Goal: Information Seeking & Learning: Find specific fact

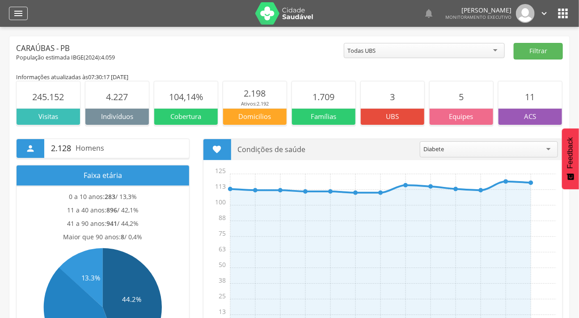
click at [20, 13] on icon "" at bounding box center [18, 13] width 11 height 11
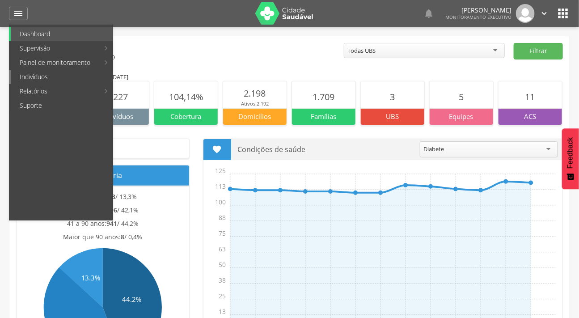
click at [40, 74] on link "Indivíduos" at bounding box center [62, 77] width 102 height 14
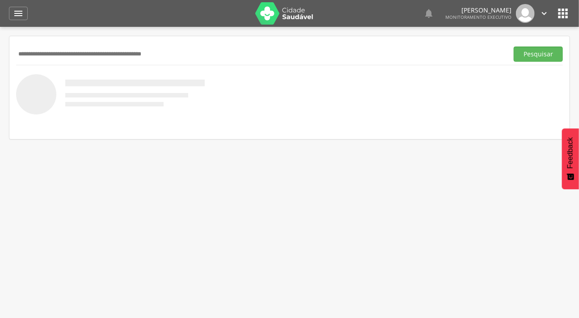
click at [43, 55] on input "text" at bounding box center [260, 53] width 488 height 15
type input "**********"
click at [513, 46] on button "Pesquisar" at bounding box center [537, 53] width 49 height 15
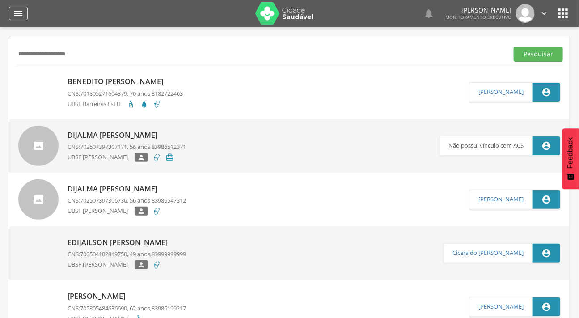
click at [16, 14] on icon "" at bounding box center [18, 13] width 11 height 11
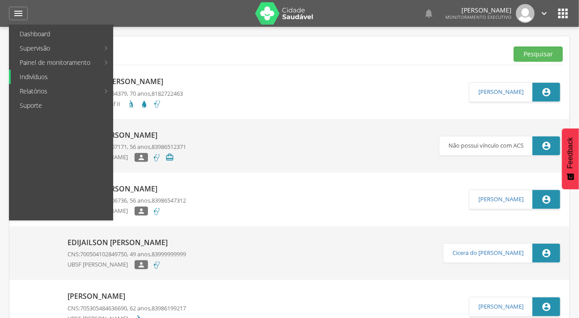
click at [37, 75] on link "Indivíduos" at bounding box center [62, 77] width 102 height 14
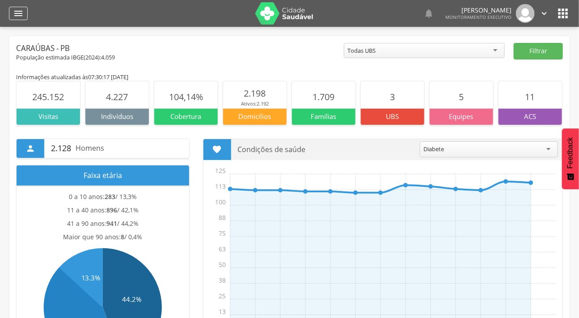
click at [13, 11] on icon "" at bounding box center [18, 13] width 11 height 11
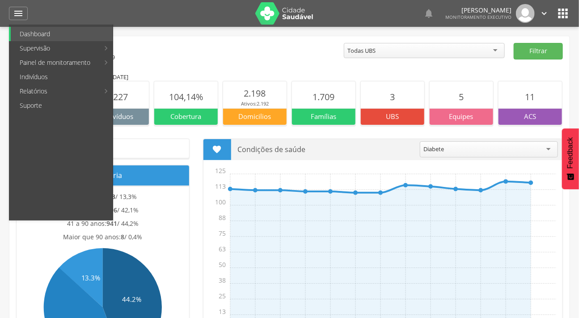
click at [50, 76] on link "Indivíduos" at bounding box center [62, 77] width 102 height 14
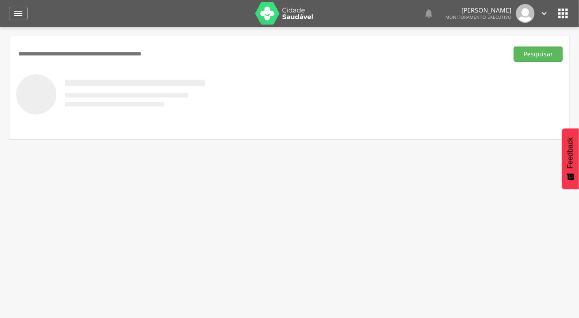
click at [63, 59] on input "text" at bounding box center [260, 53] width 488 height 15
type input "**********"
click at [513, 46] on button "Pesquisar" at bounding box center [537, 53] width 49 height 15
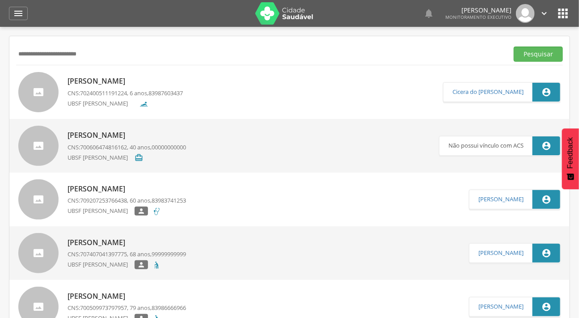
click at [101, 86] on p "[PERSON_NAME]" at bounding box center [124, 81] width 115 height 10
type input "**********"
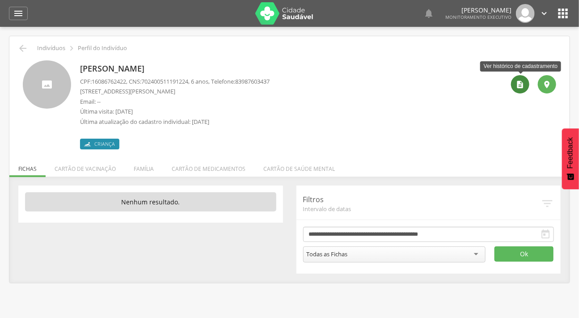
click at [516, 81] on icon "" at bounding box center [520, 84] width 9 height 9
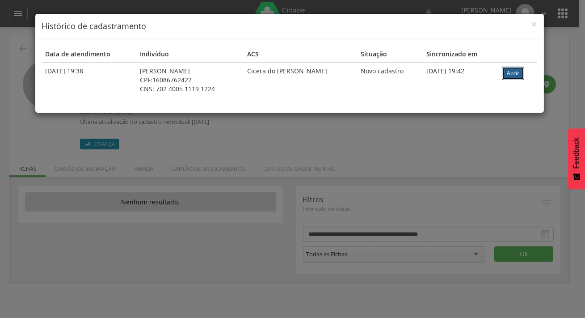
click at [523, 68] on link "Abrir" at bounding box center [513, 73] width 22 height 13
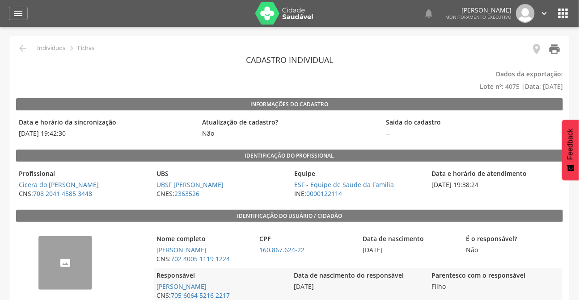
click at [550, 45] on icon "" at bounding box center [554, 49] width 13 height 13
